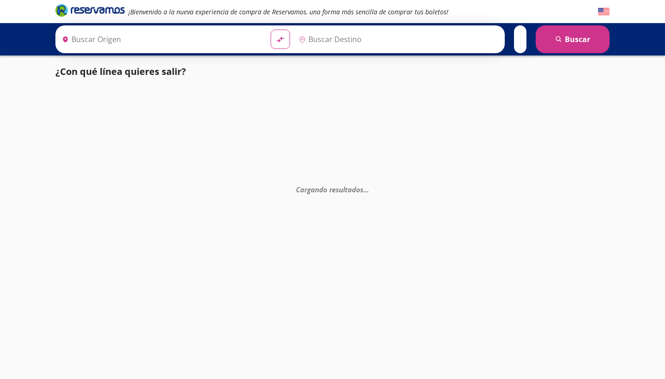
type input "[GEOGRAPHIC_DATA], [GEOGRAPHIC_DATA]"
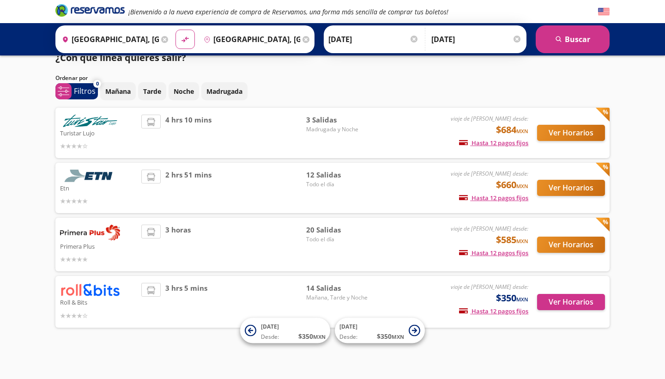
scroll to position [13, 0]
click at [319, 177] on span "12 Salidas" at bounding box center [338, 175] width 65 height 11
click at [577, 190] on button "Ver Horarios" at bounding box center [571, 188] width 68 height 16
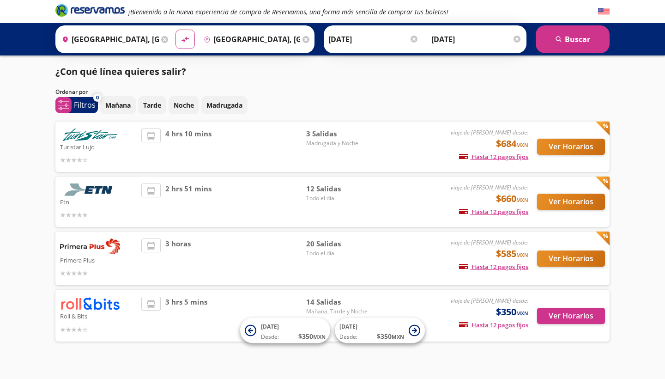
scroll to position [13, 0]
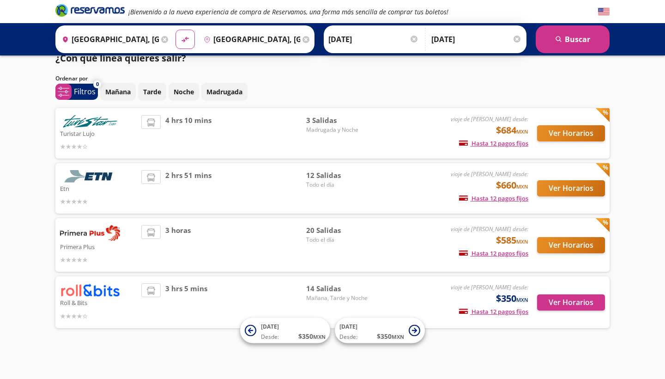
click at [568, 248] on button "Ver Horarios" at bounding box center [571, 245] width 68 height 16
click at [581, 304] on button "Ver Horarios" at bounding box center [571, 302] width 68 height 16
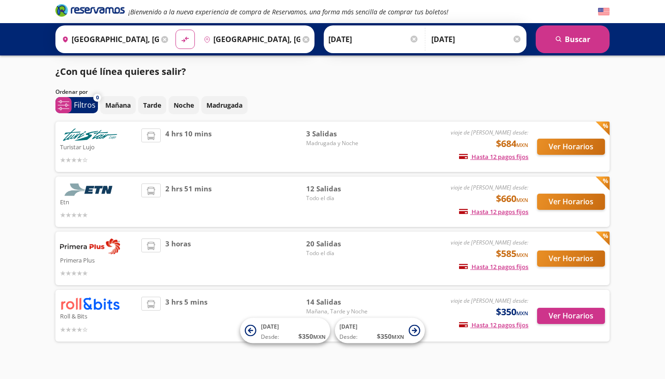
scroll to position [13, 0]
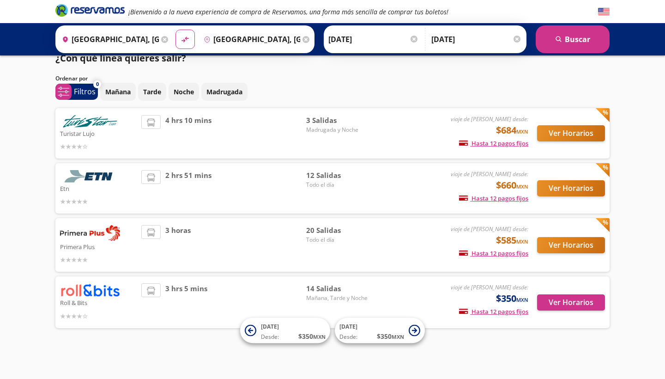
click at [561, 189] on button "Ver Horarios" at bounding box center [571, 188] width 68 height 16
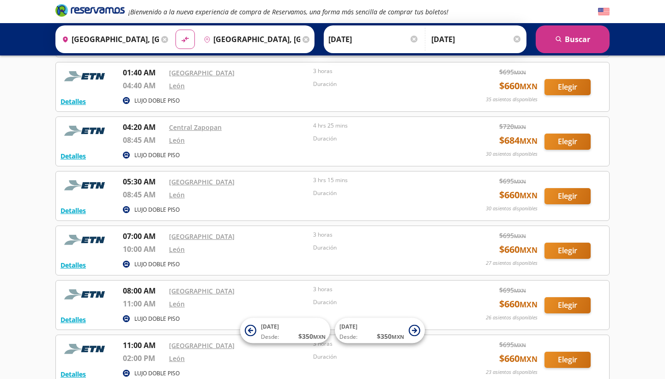
scroll to position [97, 0]
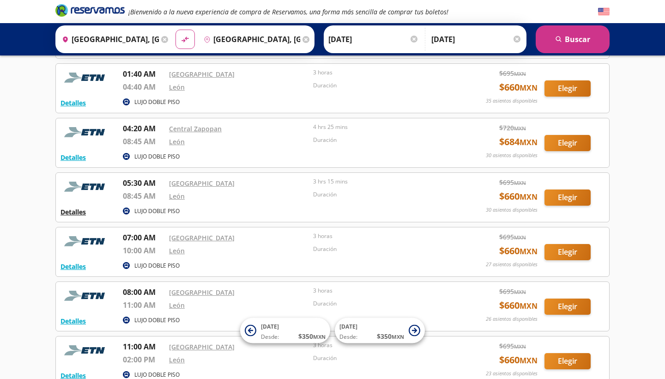
click at [84, 213] on button "Detalles" at bounding box center [72, 212] width 25 height 10
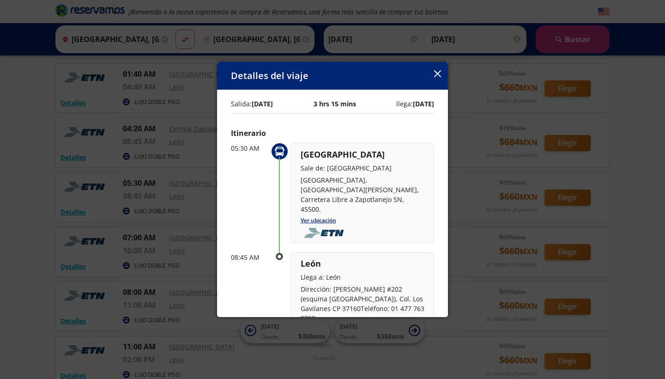
scroll to position [53, 0]
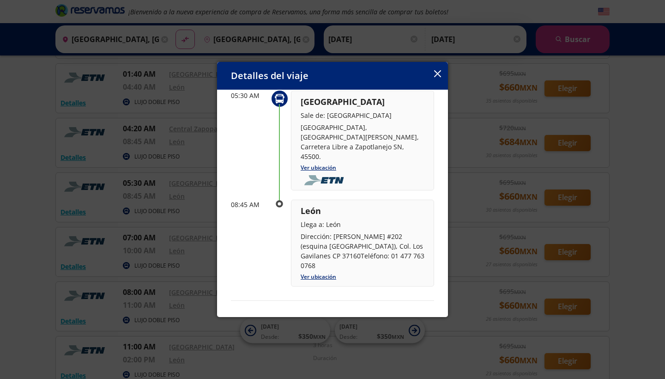
click at [436, 76] on icon "button" at bounding box center [437, 73] width 7 height 7
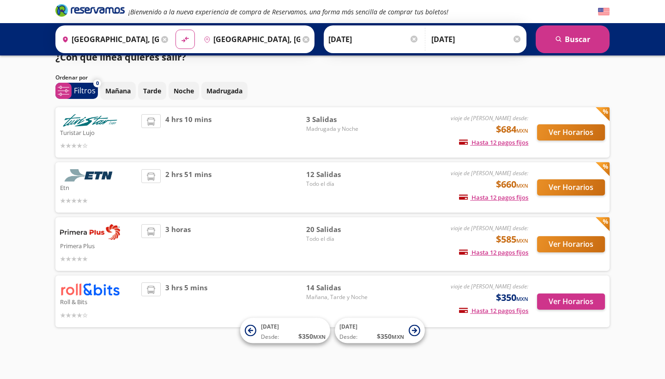
scroll to position [13, 0]
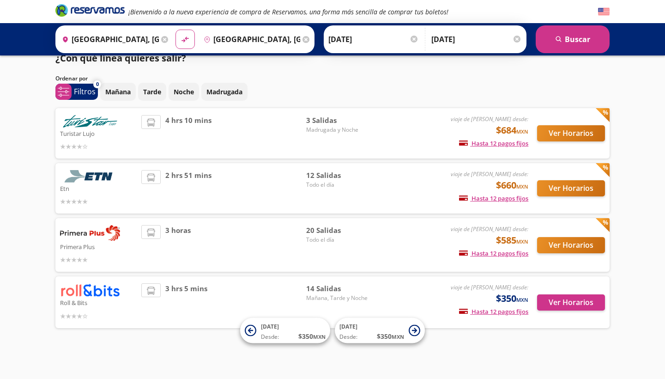
click at [256, 247] on div "3 horas" at bounding box center [223, 245] width 165 height 40
click at [594, 228] on div "Ver Horarios" at bounding box center [566, 245] width 77 height 40
click at [587, 242] on button "Ver Horarios" at bounding box center [571, 245] width 68 height 16
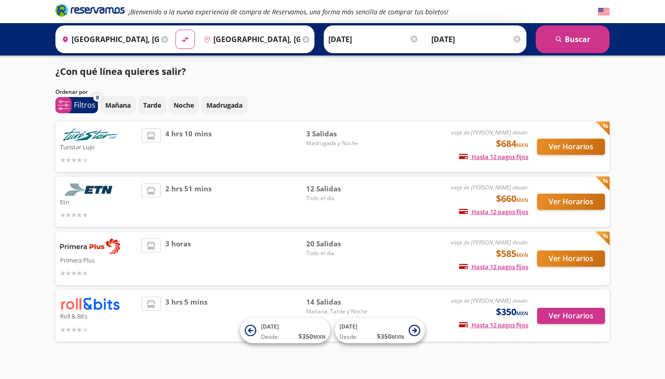
scroll to position [13, 0]
